Goal: Task Accomplishment & Management: Use online tool/utility

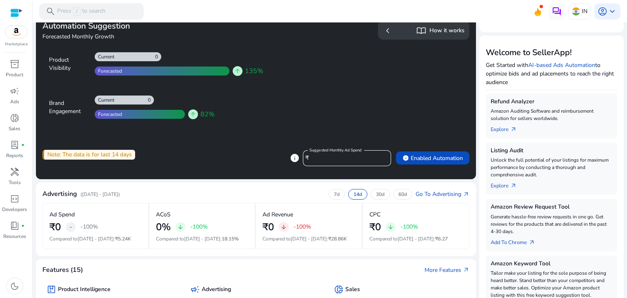
scroll to position [78, 0]
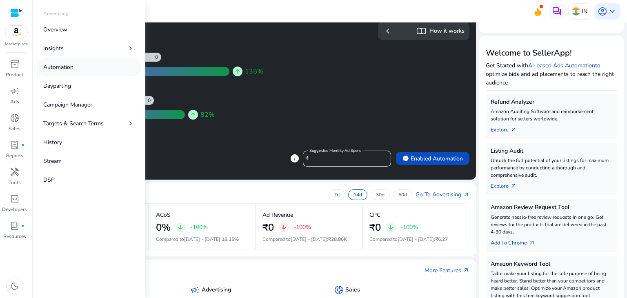
click at [75, 65] on link "Automation" at bounding box center [89, 67] width 105 height 18
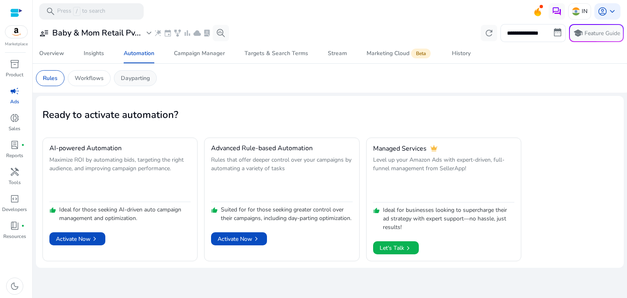
click at [140, 76] on p "Dayparting" at bounding box center [135, 78] width 29 height 9
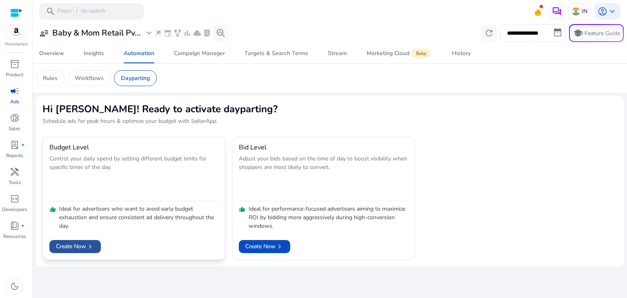
click at [78, 245] on span "Create Now chevron_right" at bounding box center [75, 246] width 38 height 9
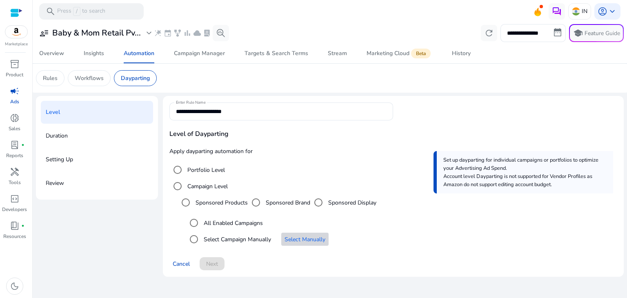
click at [293, 237] on span "Select Manually" at bounding box center [305, 239] width 41 height 9
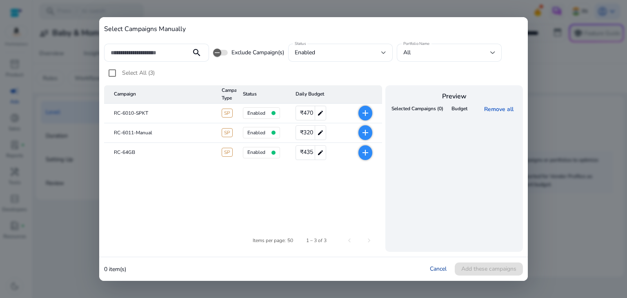
click at [446, 268] on link "Cancel" at bounding box center [438, 269] width 17 height 8
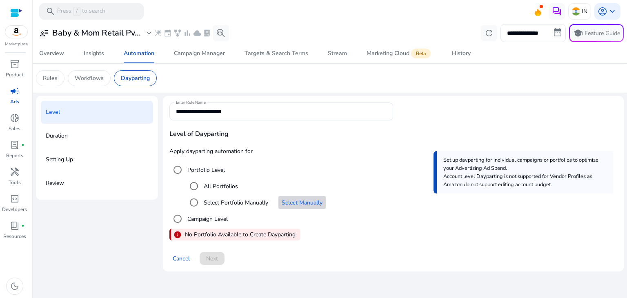
click at [304, 205] on span "Select Manually" at bounding box center [302, 202] width 41 height 9
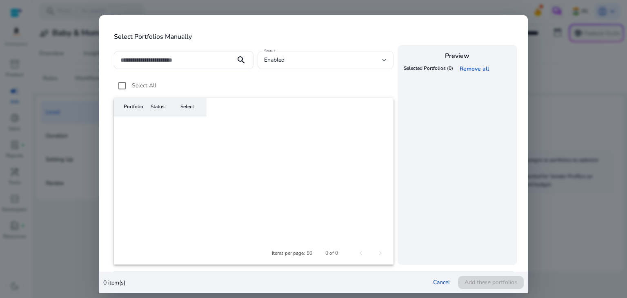
click at [334, 67] on div "enabled" at bounding box center [325, 60] width 123 height 18
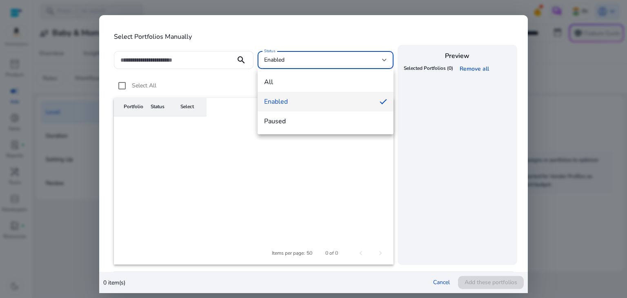
click at [450, 130] on div at bounding box center [313, 149] width 627 height 298
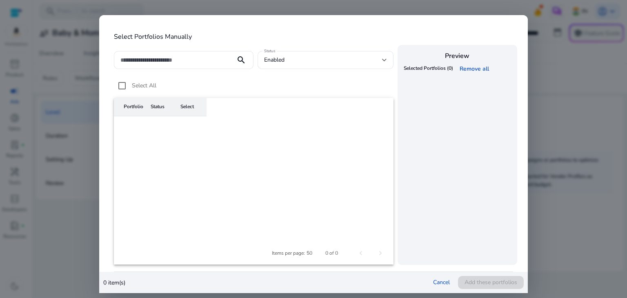
click at [186, 111] on mat-header-cell "Select" at bounding box center [190, 107] width 33 height 18
click at [446, 285] on link "Cancel" at bounding box center [441, 283] width 17 height 8
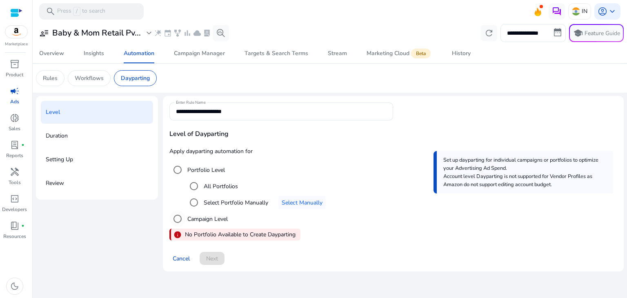
click at [211, 219] on label "Campaign Level" at bounding box center [207, 219] width 42 height 9
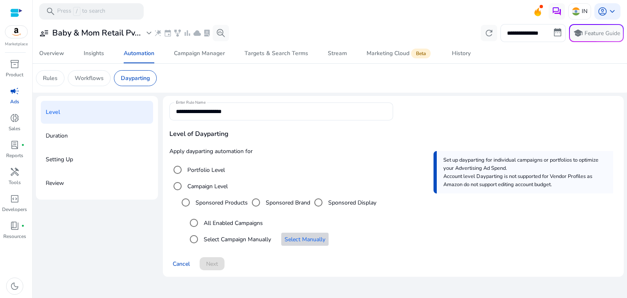
click at [307, 237] on span "Select Manually" at bounding box center [305, 239] width 41 height 9
